Goal: Task Accomplishment & Management: Manage account settings

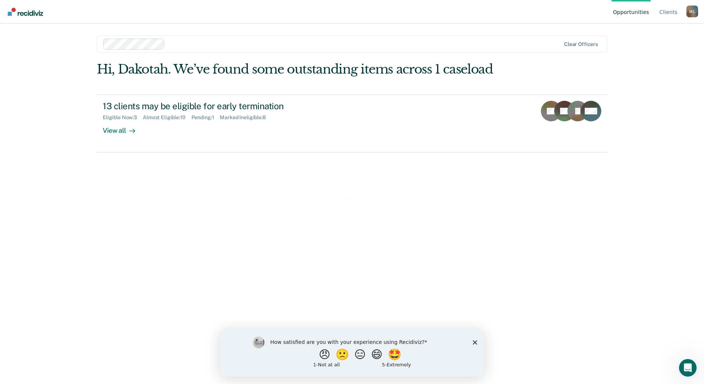
click at [116, 128] on div "Loading data..." at bounding box center [352, 213] width 510 height 302
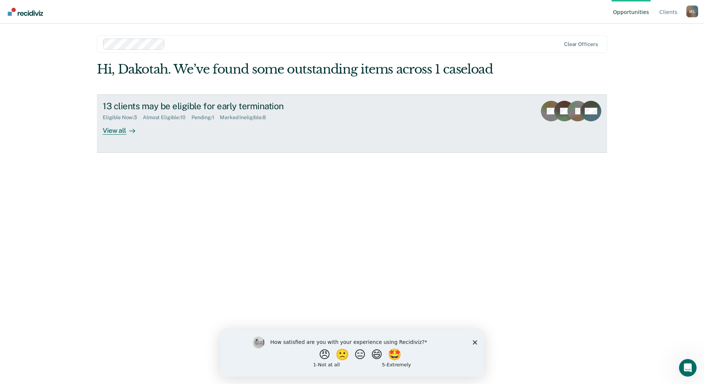
click at [117, 131] on div "View all" at bounding box center [123, 127] width 41 height 14
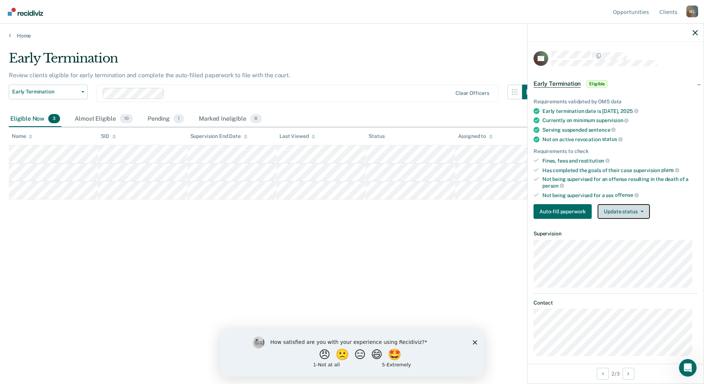
click at [613, 213] on button "Update status" at bounding box center [624, 211] width 52 height 15
drag, startPoint x: 233, startPoint y: 217, endPoint x: 225, endPoint y: 217, distance: 8.5
click at [225, 217] on div "Early Termination Review clients eligible for early termination and complete th…" at bounding box center [352, 190] width 686 height 278
click at [75, 216] on div "Early Termination Review clients eligible for early termination and complete th…" at bounding box center [352, 190] width 686 height 278
click at [88, 116] on div "Almost Eligible 10" at bounding box center [103, 119] width 61 height 16
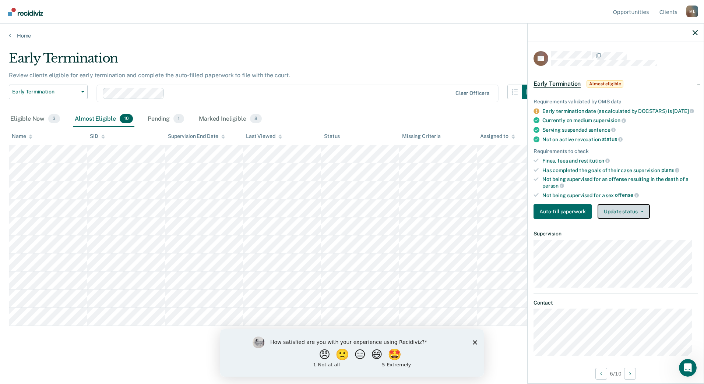
click at [643, 213] on button "Update status" at bounding box center [624, 211] width 52 height 15
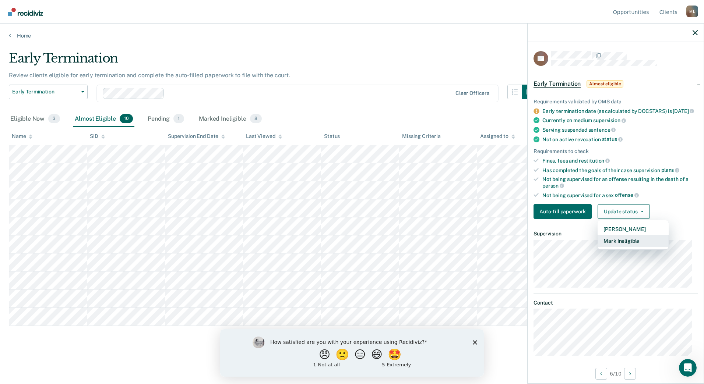
click at [629, 246] on button "Mark Ineligible" at bounding box center [633, 241] width 71 height 12
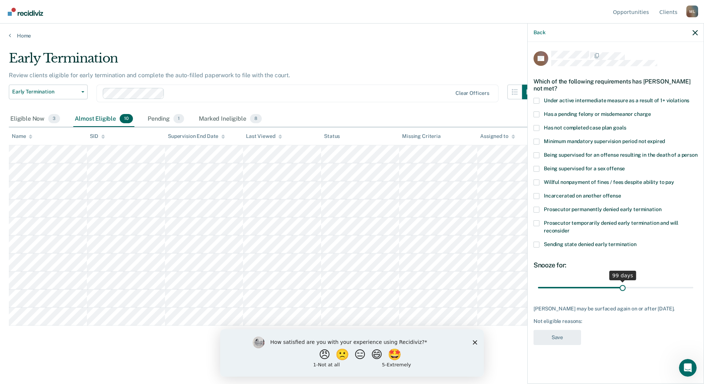
drag, startPoint x: 590, startPoint y: 289, endPoint x: 623, endPoint y: 290, distance: 33.2
type input "99"
click at [623, 290] on input "range" at bounding box center [615, 287] width 155 height 13
click at [538, 131] on label "Has not completed case plan goals" at bounding box center [616, 129] width 164 height 8
click at [626, 125] on input "Has not completed case plan goals" at bounding box center [626, 125] width 0 height 0
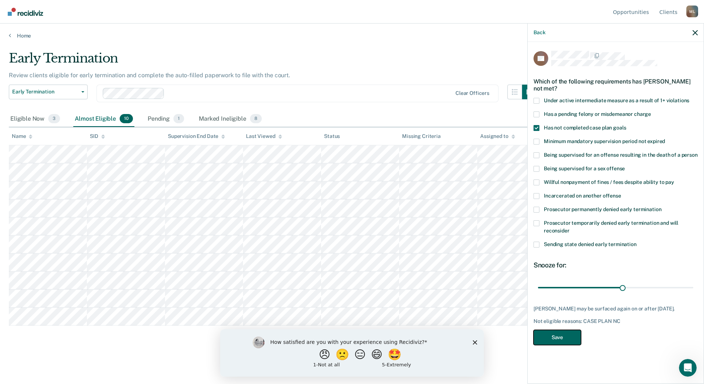
click at [565, 343] on button "Save" at bounding box center [558, 337] width 48 height 15
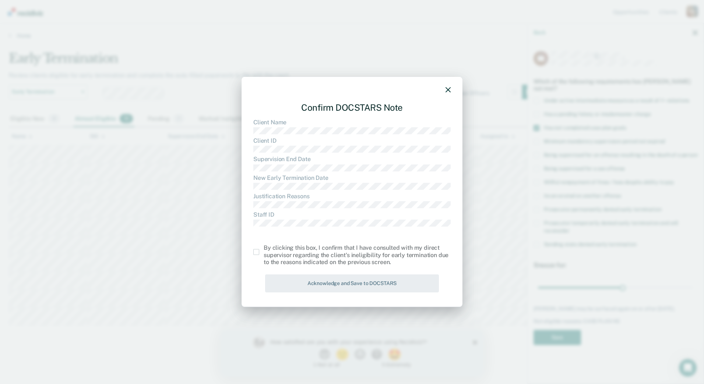
click at [255, 250] on div "Confirm DOCSTARS Note Client Name Client ID Supervision End Date New Early Term…" at bounding box center [352, 192] width 221 height 231
click at [261, 255] on label at bounding box center [258, 252] width 10 height 6
click at [264, 249] on input "checkbox" at bounding box center [264, 249] width 0 height 0
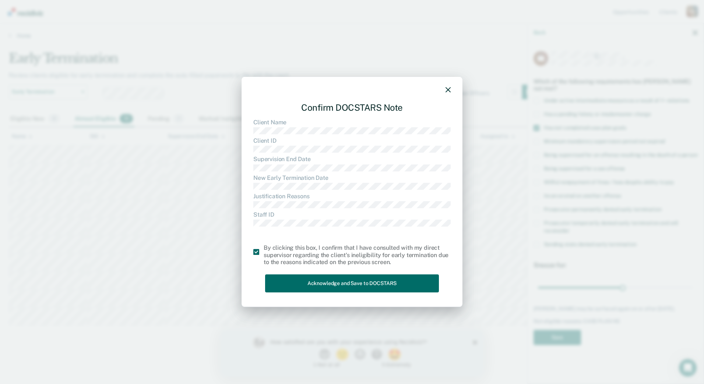
click at [298, 274] on div "Confirm DOCSTARS Note Client Name Client ID Supervision End Date New Early Term…" at bounding box center [351, 195] width 197 height 199
click at [305, 287] on button "Acknowledge and Save to DOCSTARS" at bounding box center [352, 284] width 174 height 18
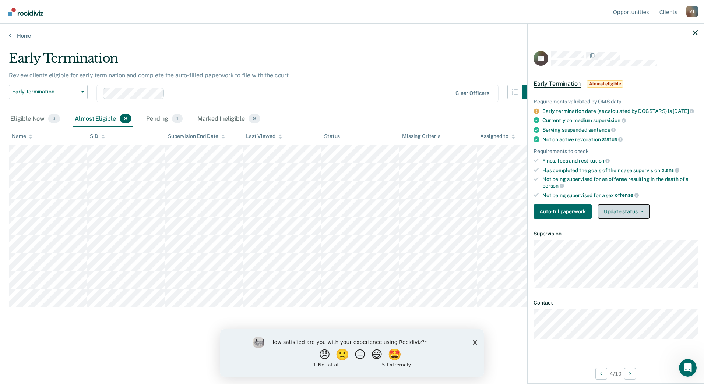
click at [618, 215] on button "Update status" at bounding box center [624, 211] width 52 height 15
click at [622, 214] on button "Update status" at bounding box center [624, 211] width 52 height 15
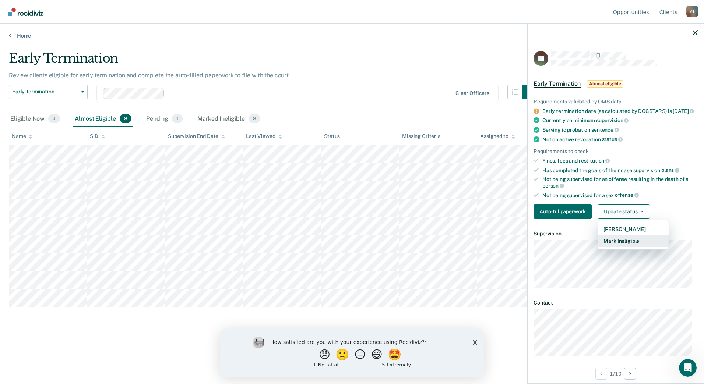
click at [620, 243] on button "Mark Ineligible" at bounding box center [633, 241] width 71 height 12
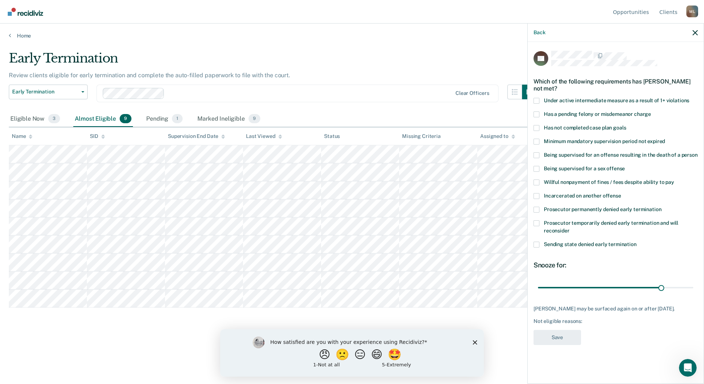
click at [541, 247] on label "Sending state denied early termination" at bounding box center [616, 246] width 164 height 8
click at [637, 242] on input "Sending state denied early termination" at bounding box center [637, 242] width 0 height 0
click at [542, 248] on label "Sending state denied early termination" at bounding box center [616, 246] width 164 height 8
click at [637, 242] on input "Sending state denied early termination" at bounding box center [637, 242] width 0 height 0
click at [538, 199] on label "Incarcerated on another offense" at bounding box center [616, 197] width 164 height 8
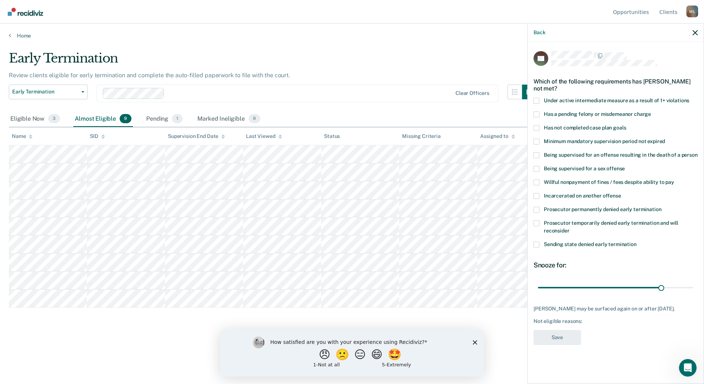
click at [621, 193] on input "Incarcerated on another offense" at bounding box center [621, 193] width 0 height 0
drag, startPoint x: 661, startPoint y: 291, endPoint x: 668, endPoint y: 295, distance: 7.9
type input "37"
click at [692, 283] on input "range" at bounding box center [615, 287] width 155 height 13
click at [564, 339] on button "Save" at bounding box center [558, 337] width 48 height 15
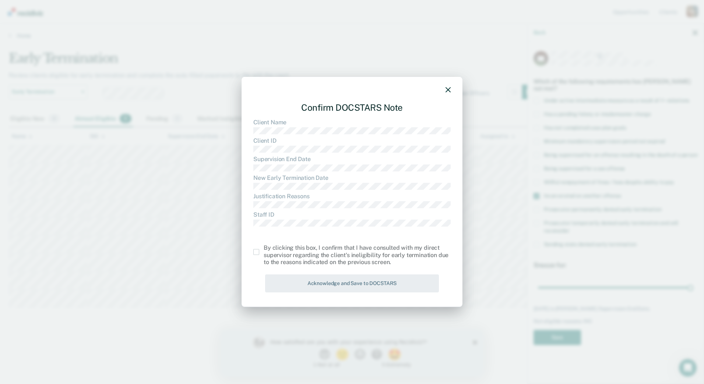
click at [253, 255] on div "Confirm DOCSTARS Note Client Name Client ID Supervision End Date New Early Term…" at bounding box center [352, 192] width 221 height 231
click at [257, 254] on span at bounding box center [256, 252] width 6 height 6
click at [264, 249] on input "checkbox" at bounding box center [264, 249] width 0 height 0
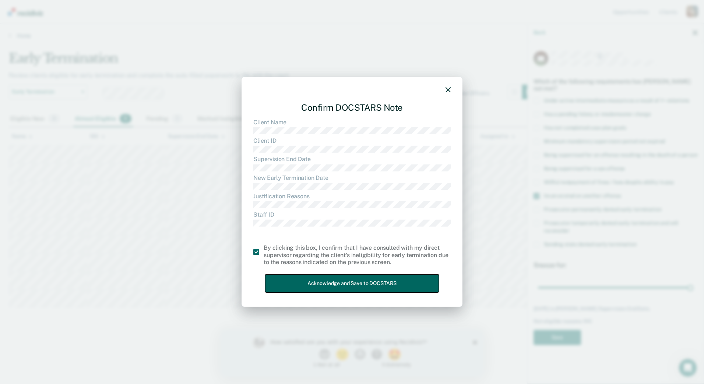
click at [288, 281] on button "Acknowledge and Save to DOCSTARS" at bounding box center [352, 284] width 174 height 18
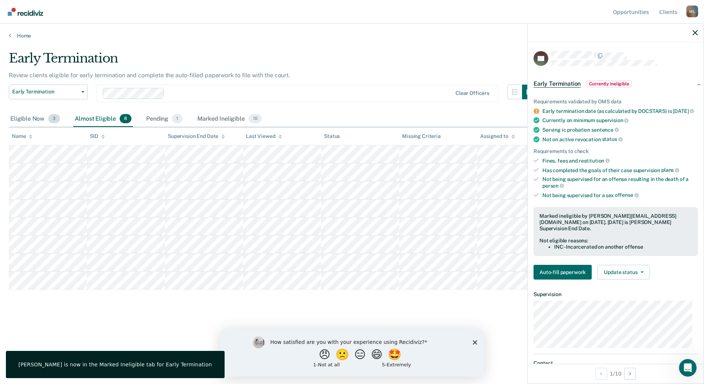
click at [49, 118] on span "3" at bounding box center [54, 119] width 12 height 10
